Goal: Task Accomplishment & Management: Use online tool/utility

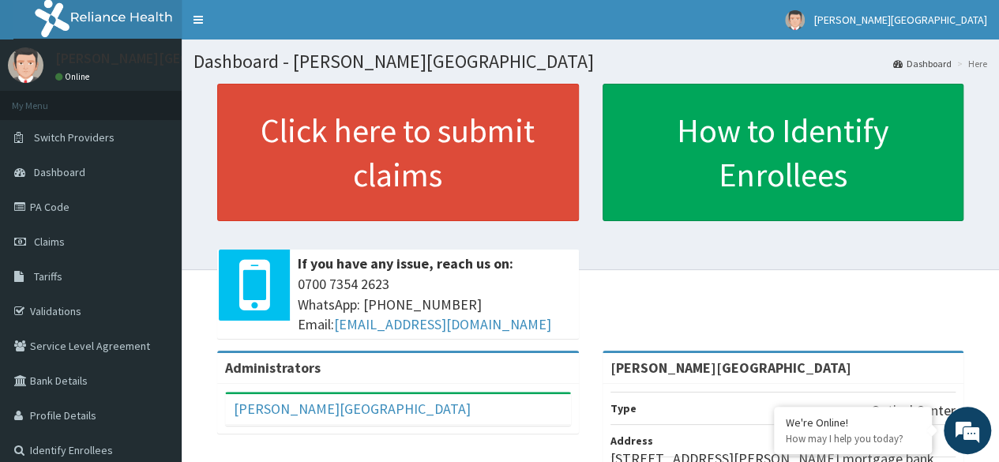
click at [565, 378] on div "Administrators" at bounding box center [398, 368] width 362 height 31
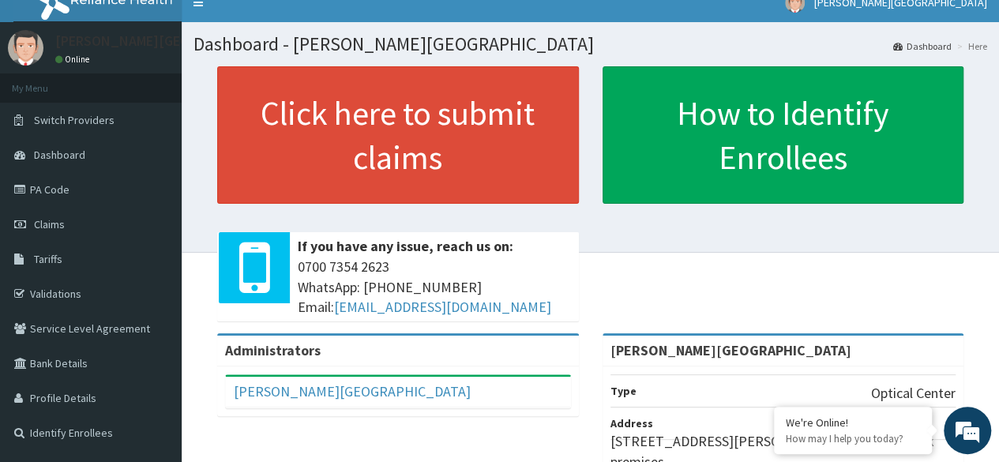
scroll to position [14, 0]
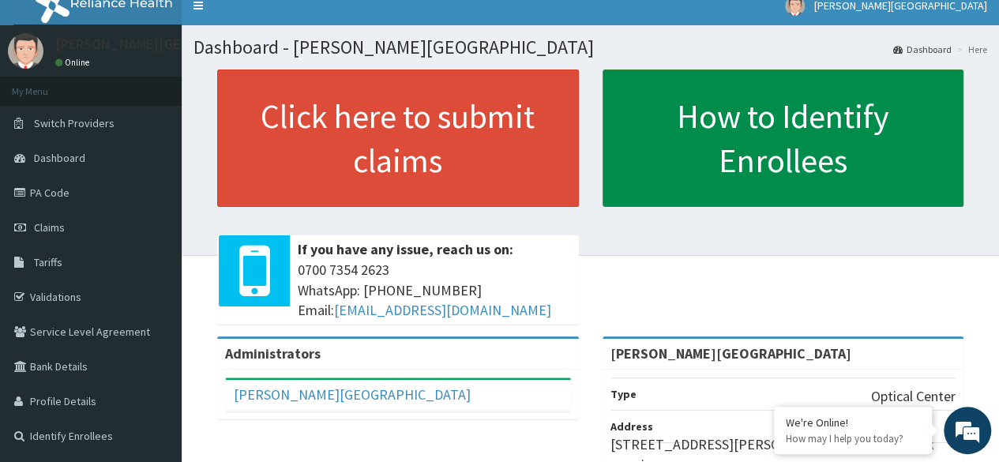
click at [845, 135] on link "How to Identify Enrollees" at bounding box center [783, 137] width 362 height 137
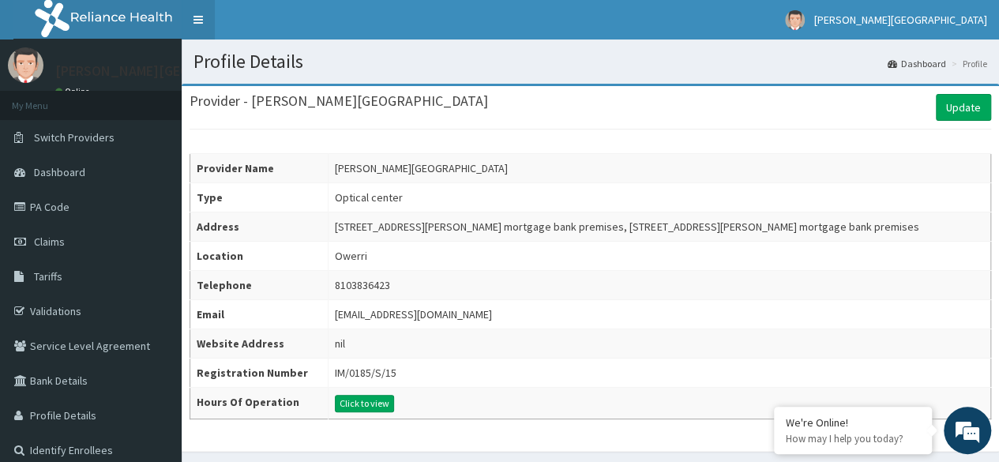
click at [194, 24] on link "Toggle navigation" at bounding box center [198, 19] width 33 height 39
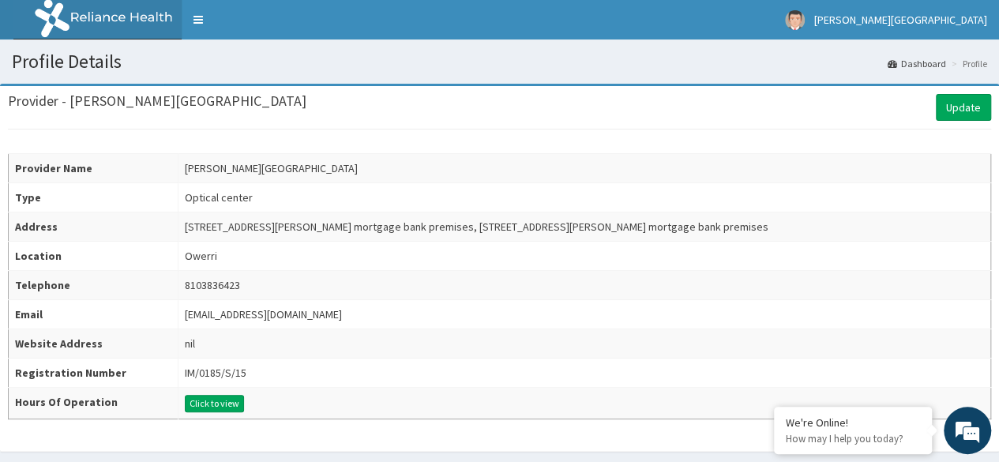
click at [970, 69] on li "Profile" at bounding box center [967, 63] width 39 height 13
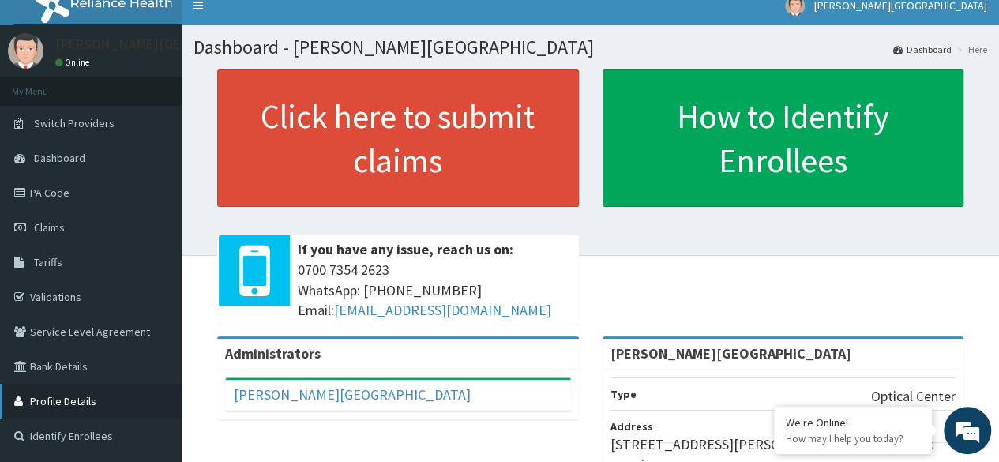
click at [45, 400] on link "Profile Details" at bounding box center [91, 401] width 182 height 35
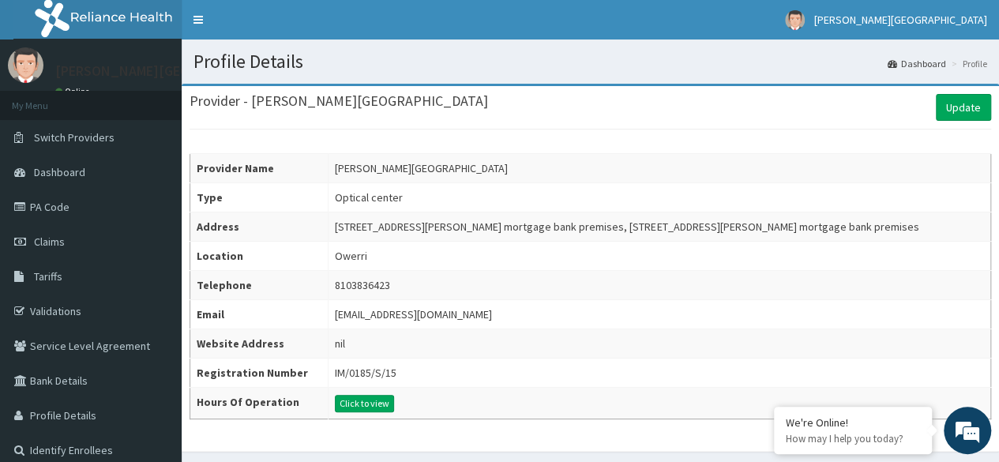
scroll to position [52, 0]
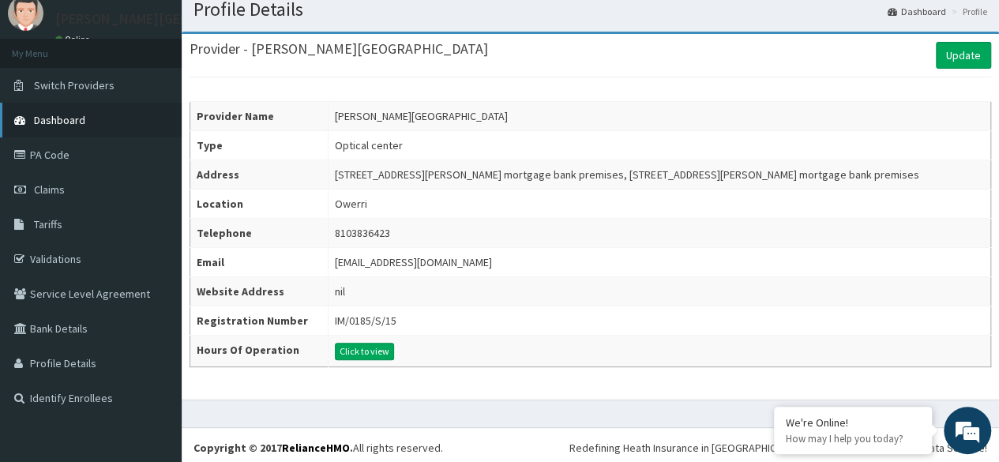
click at [96, 110] on link "Dashboard" at bounding box center [91, 120] width 182 height 35
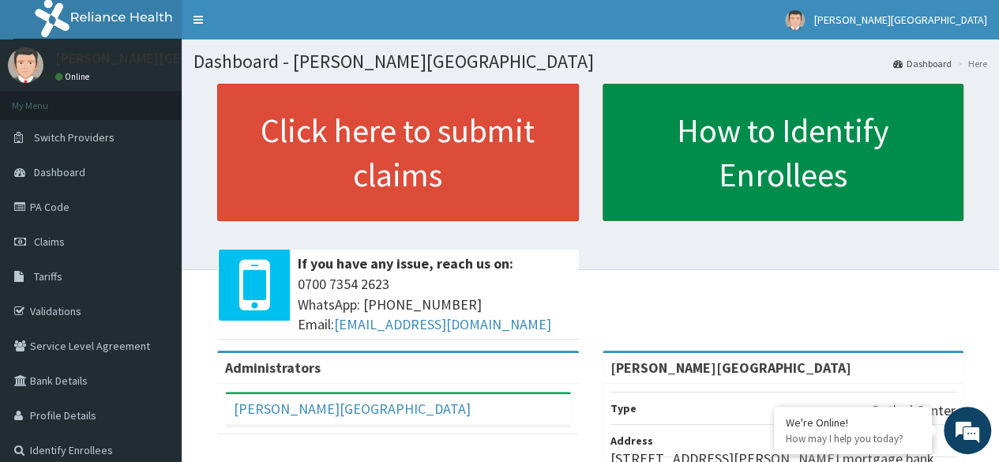
click at [805, 117] on link "How to Identify Enrollees" at bounding box center [783, 152] width 362 height 137
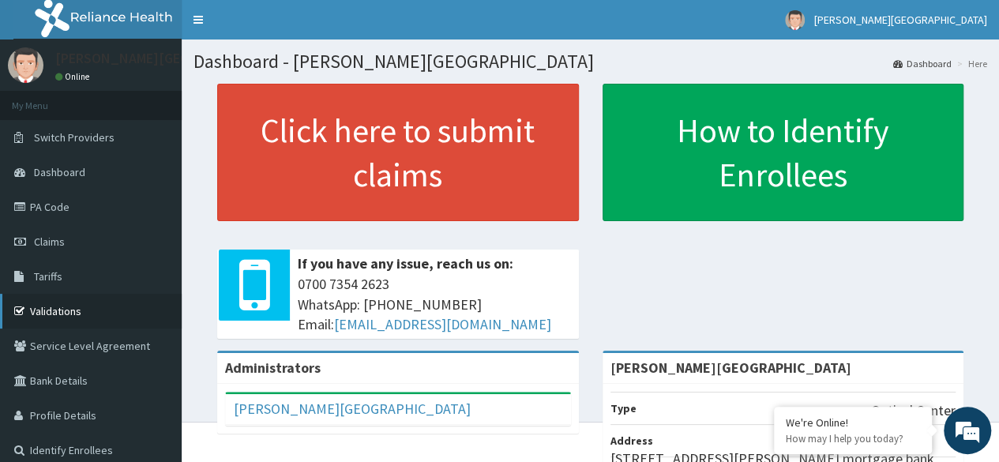
click at [47, 310] on link "Validations" at bounding box center [91, 311] width 182 height 35
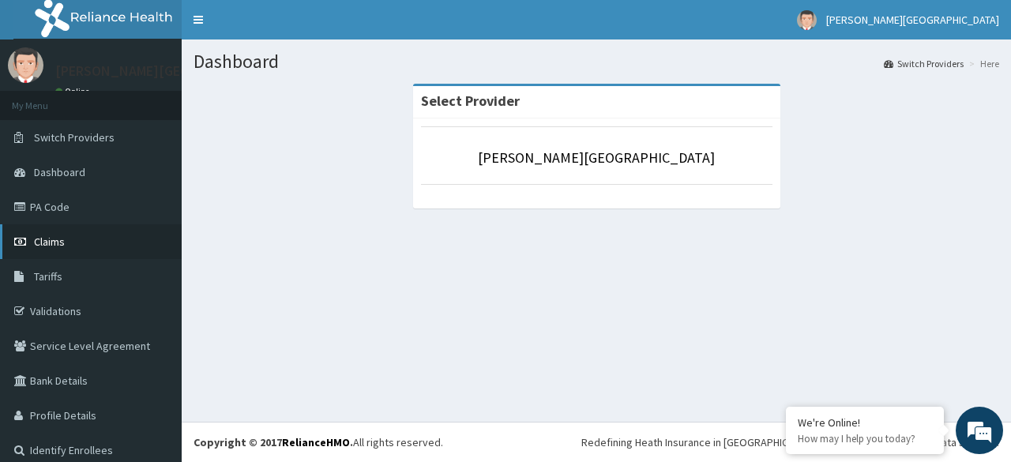
click at [61, 246] on span "Claims" at bounding box center [49, 242] width 31 height 14
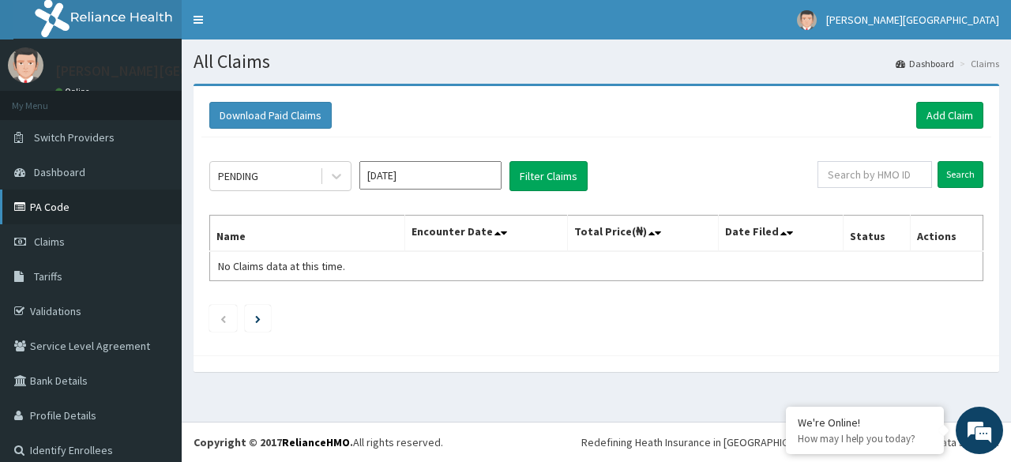
click at [77, 205] on link "PA Code" at bounding box center [91, 207] width 182 height 35
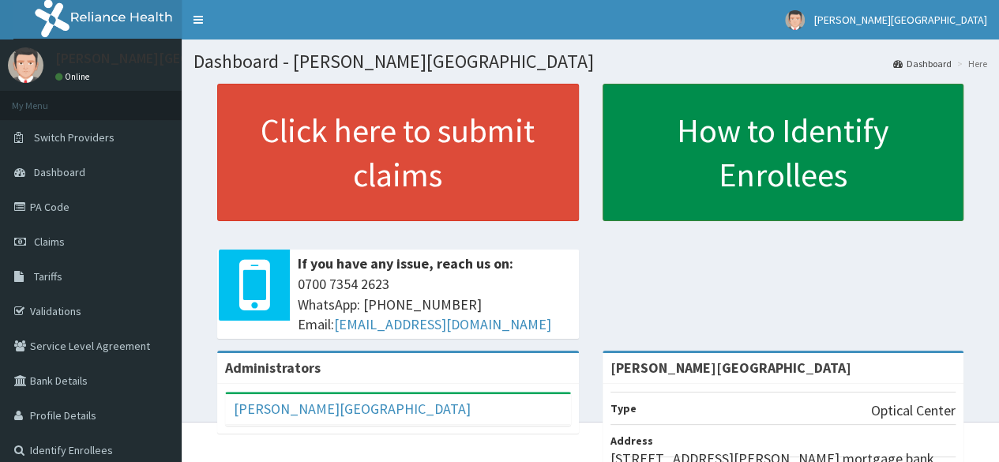
click at [735, 122] on link "How to Identify Enrollees" at bounding box center [783, 152] width 362 height 137
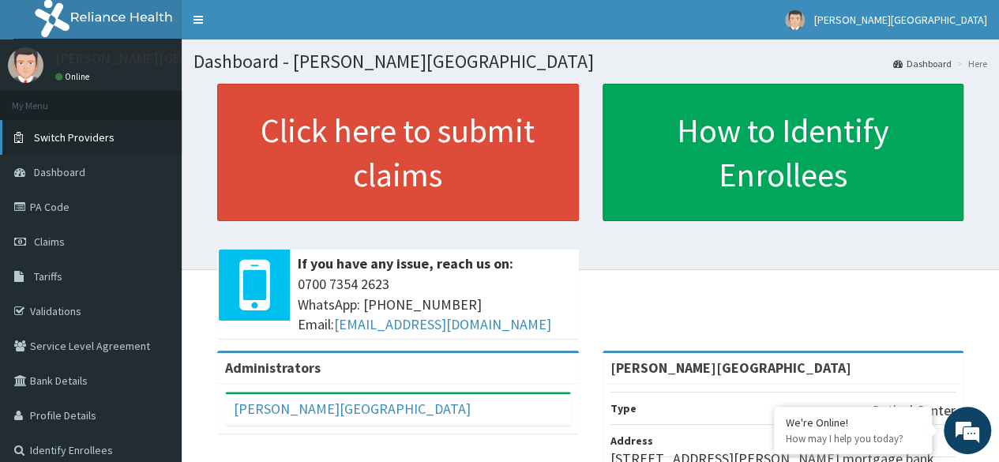
click at [71, 140] on span "Switch Providers" at bounding box center [74, 137] width 81 height 14
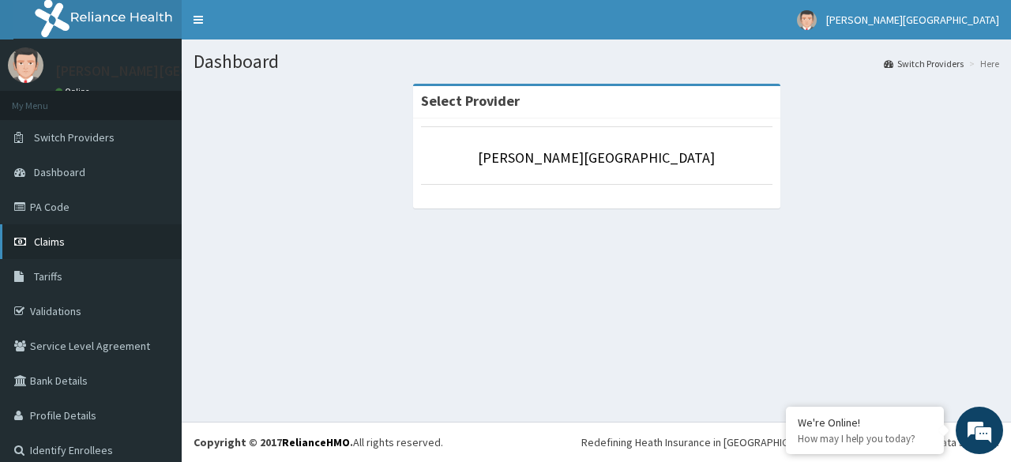
click at [69, 242] on link "Claims" at bounding box center [91, 241] width 182 height 35
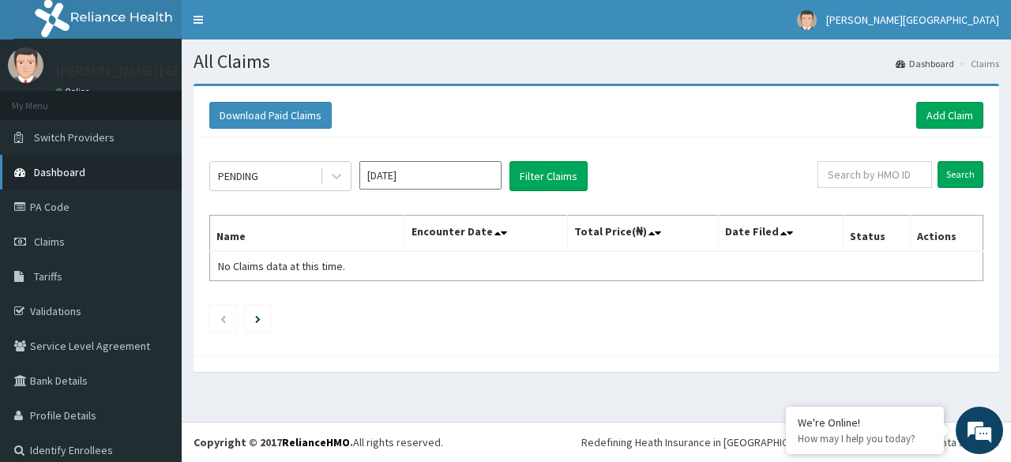
click at [74, 166] on span "Dashboard" at bounding box center [59, 172] width 51 height 14
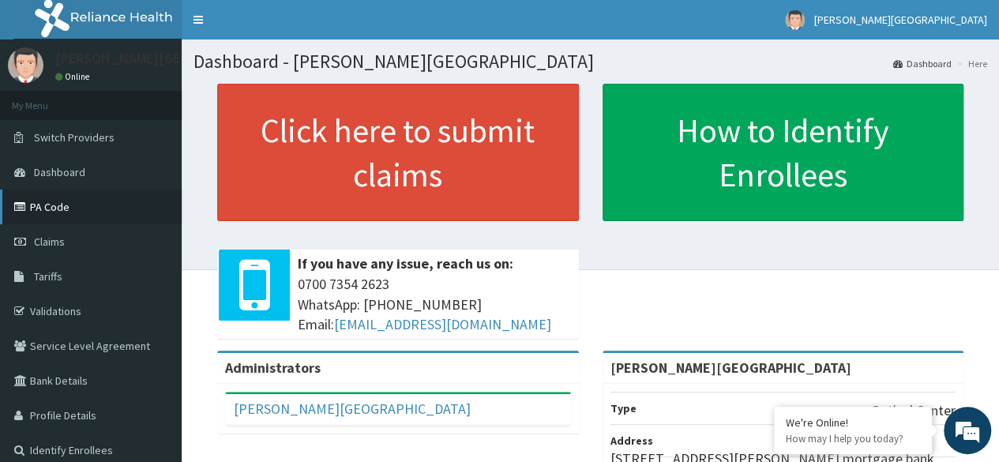
click at [66, 216] on link "PA Code" at bounding box center [91, 207] width 182 height 35
click at [65, 208] on link "PA Code" at bounding box center [91, 207] width 182 height 35
click at [62, 205] on link "PA Code" at bounding box center [91, 207] width 182 height 35
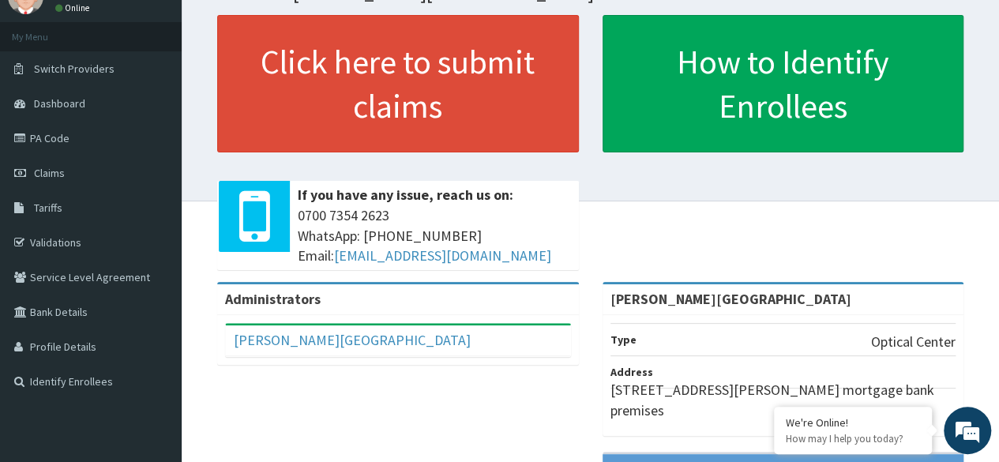
scroll to position [95, 0]
